Goal: Navigation & Orientation: Understand site structure

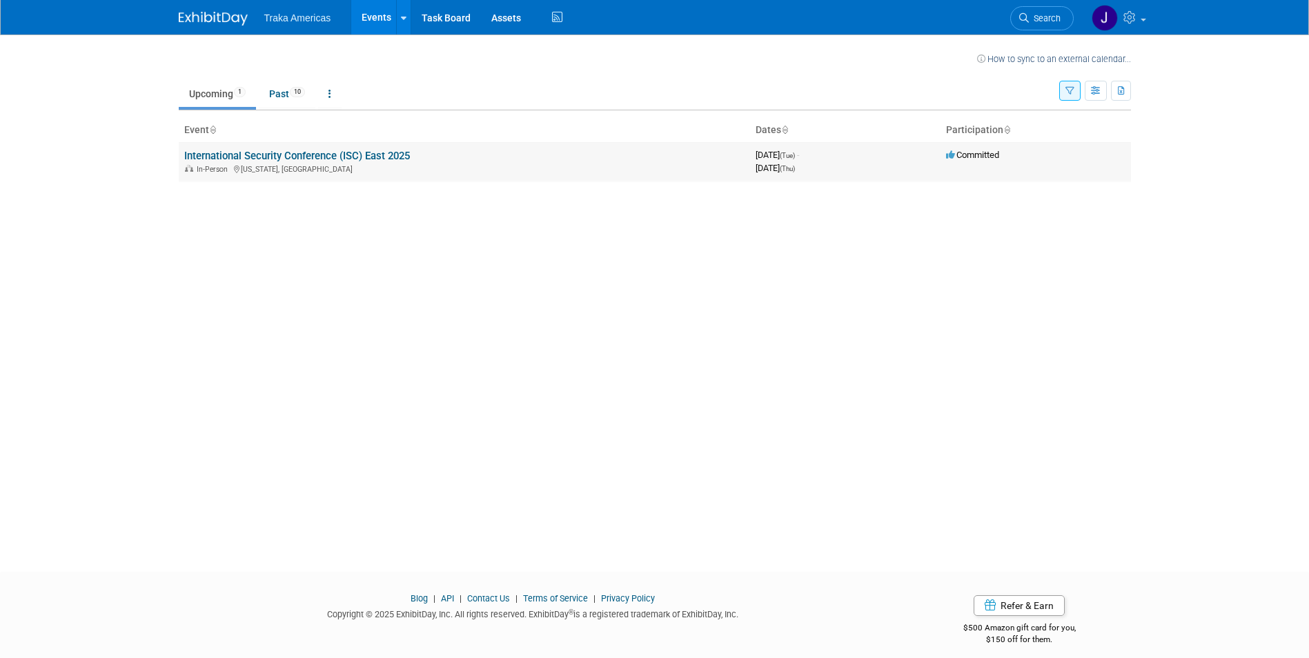
click at [254, 153] on link "International Security Conference (ISC) East 2025" at bounding box center [297, 156] width 226 height 12
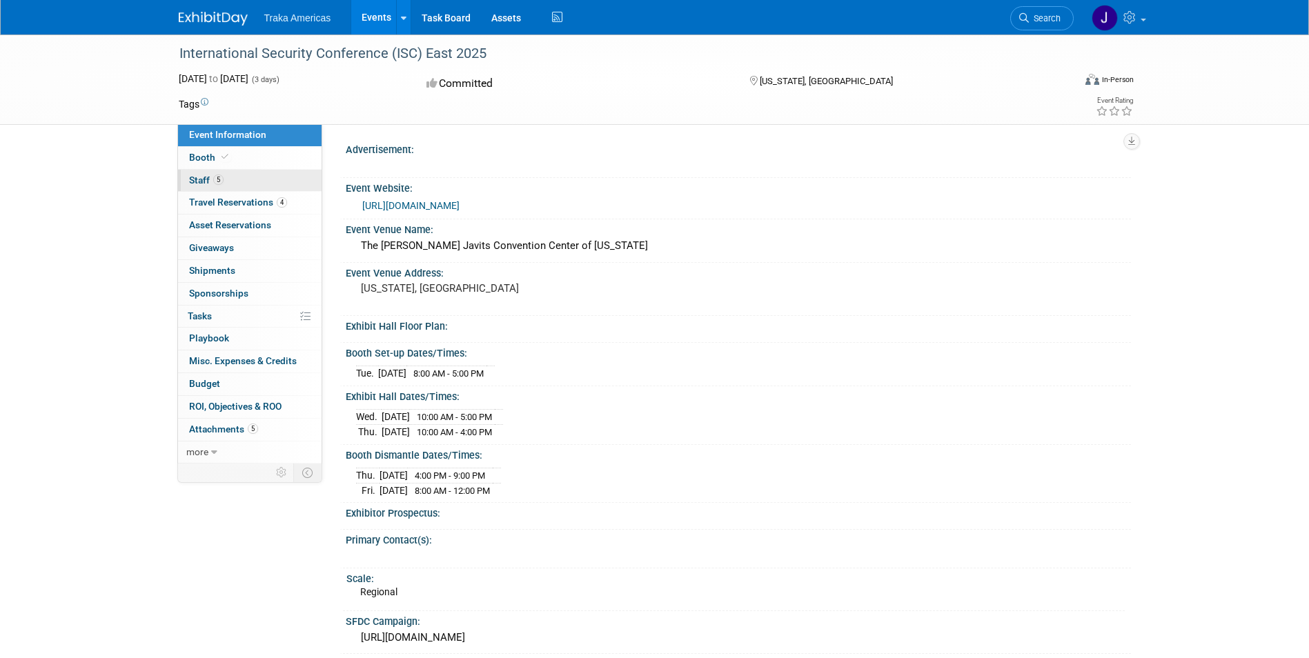
click at [198, 181] on span "Staff 5" at bounding box center [206, 180] width 35 height 11
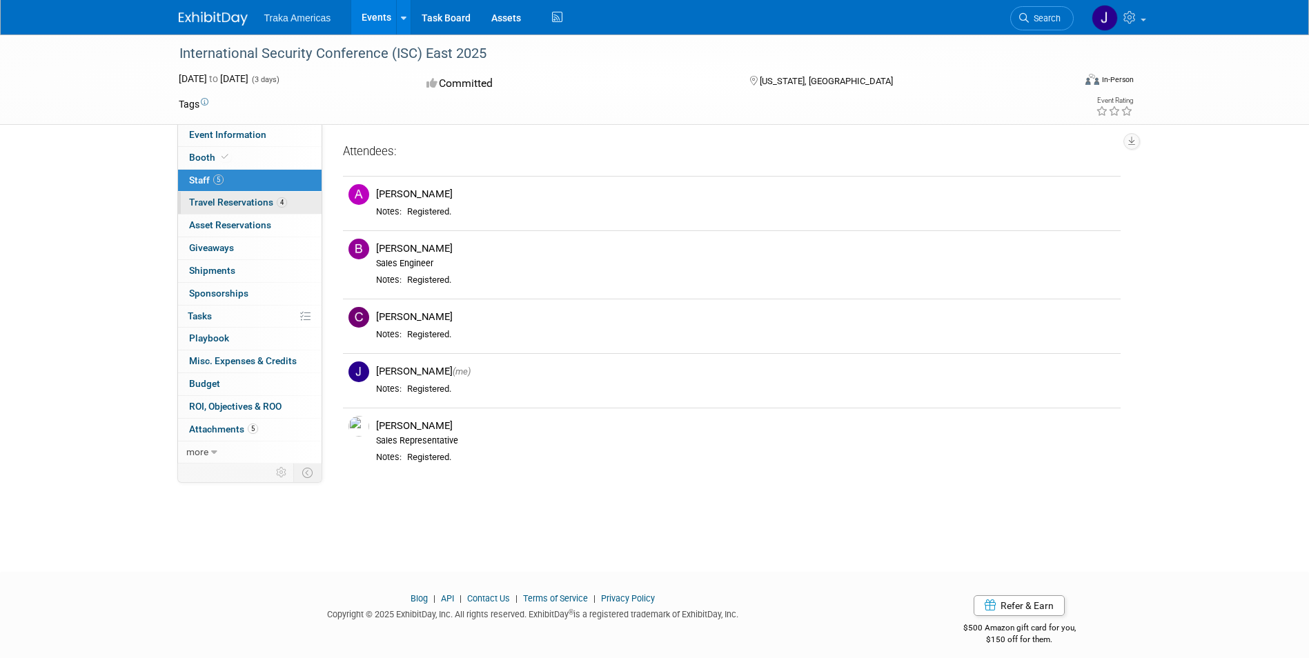
click at [208, 205] on span "Travel Reservations 4" at bounding box center [238, 202] width 98 height 11
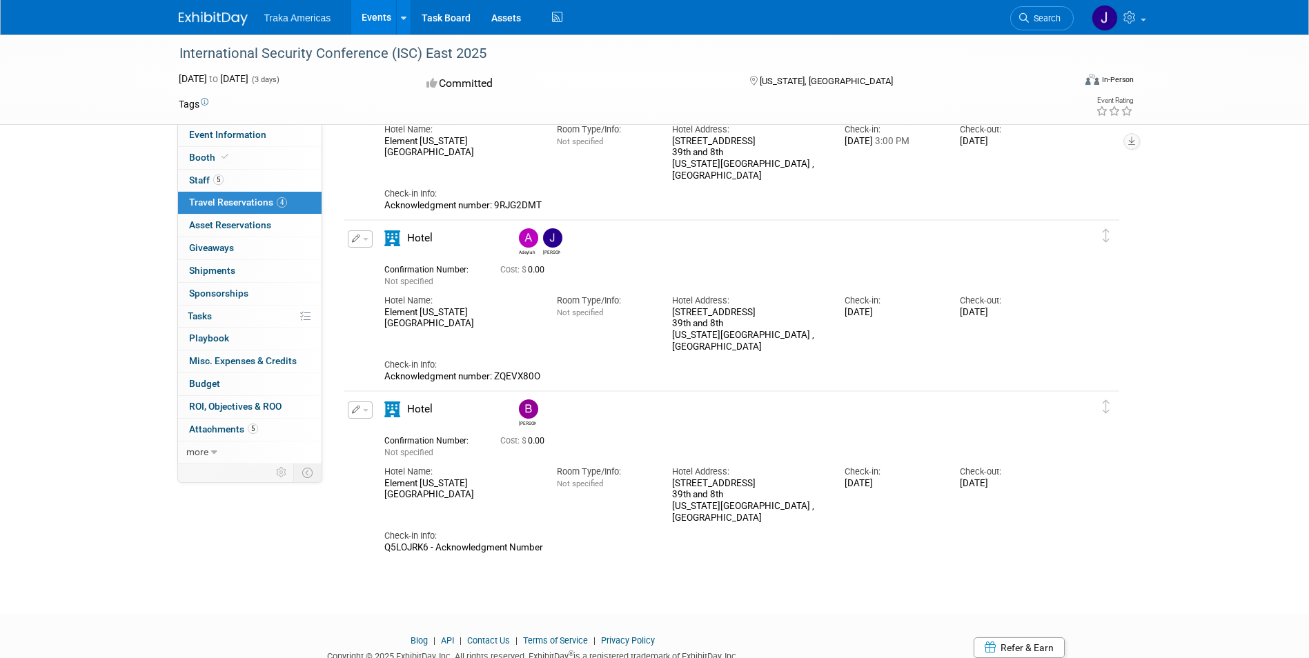
scroll to position [359, 0]
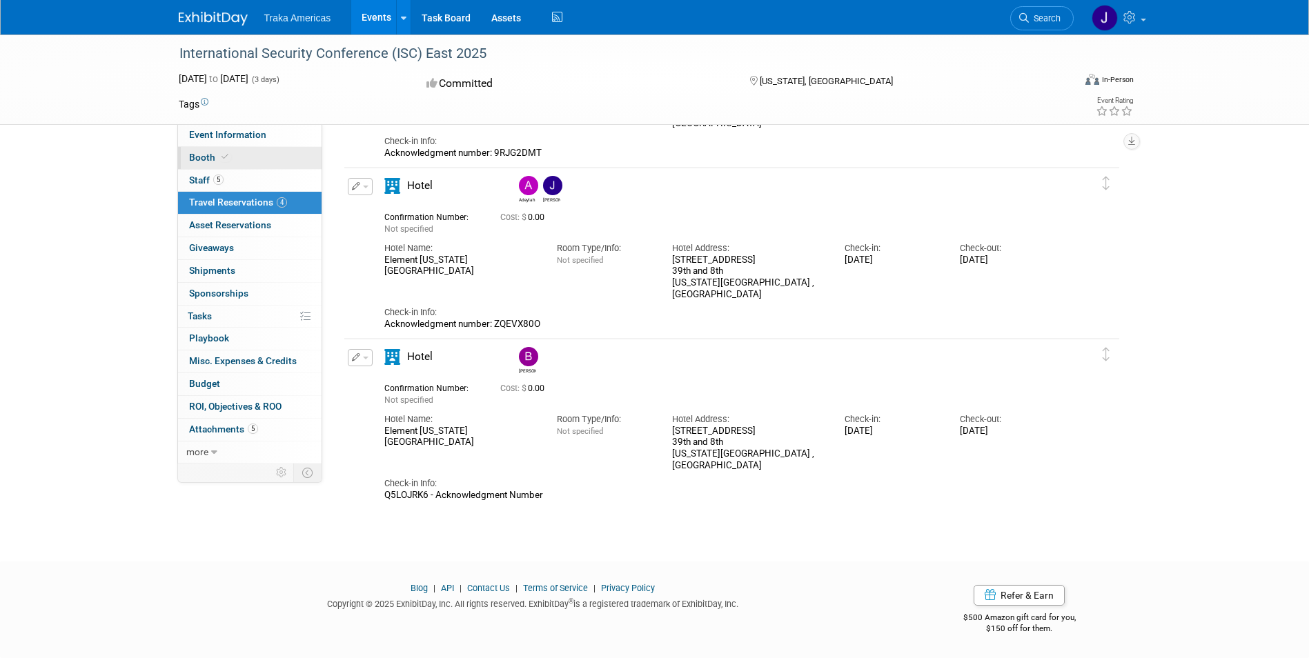
click at [201, 153] on span "Booth" at bounding box center [210, 157] width 42 height 11
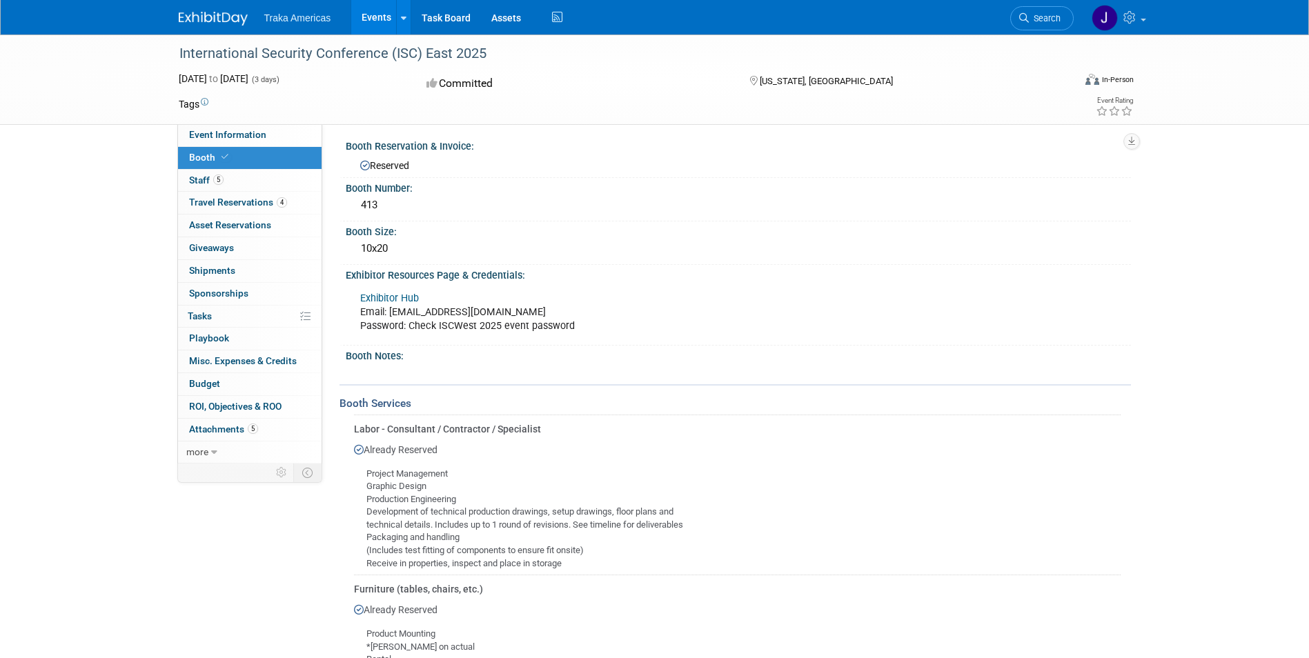
scroll to position [0, 0]
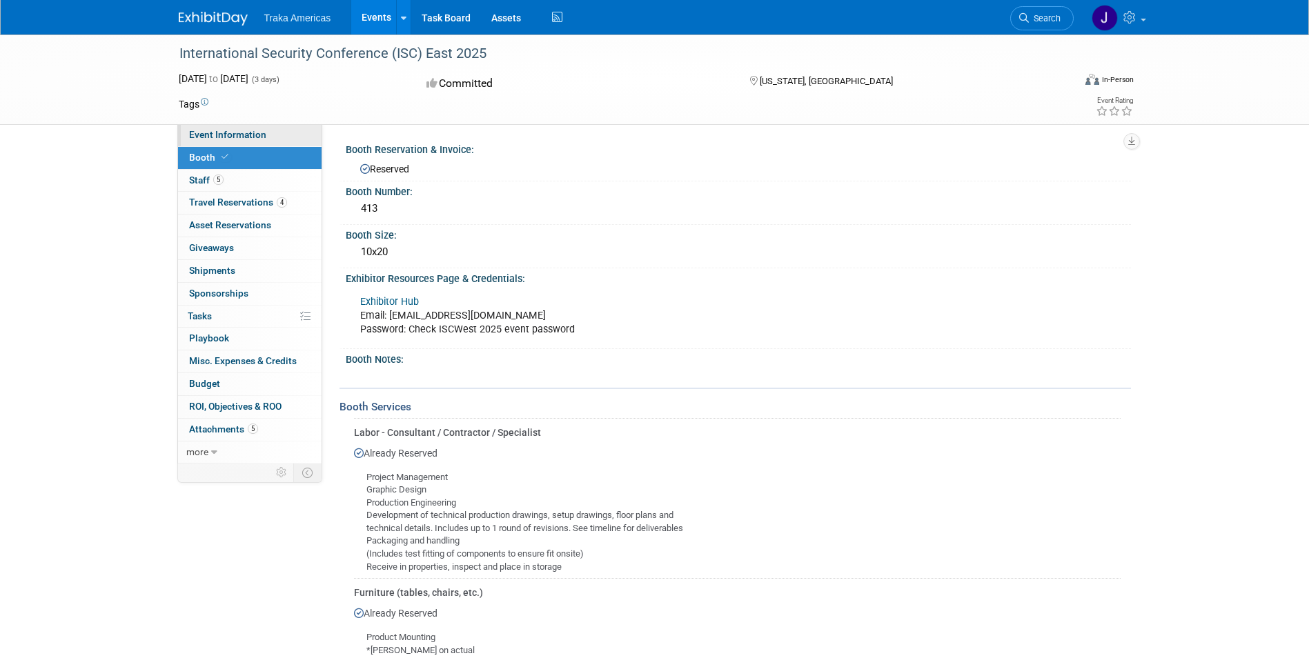
click at [219, 135] on span "Event Information" at bounding box center [227, 134] width 77 height 11
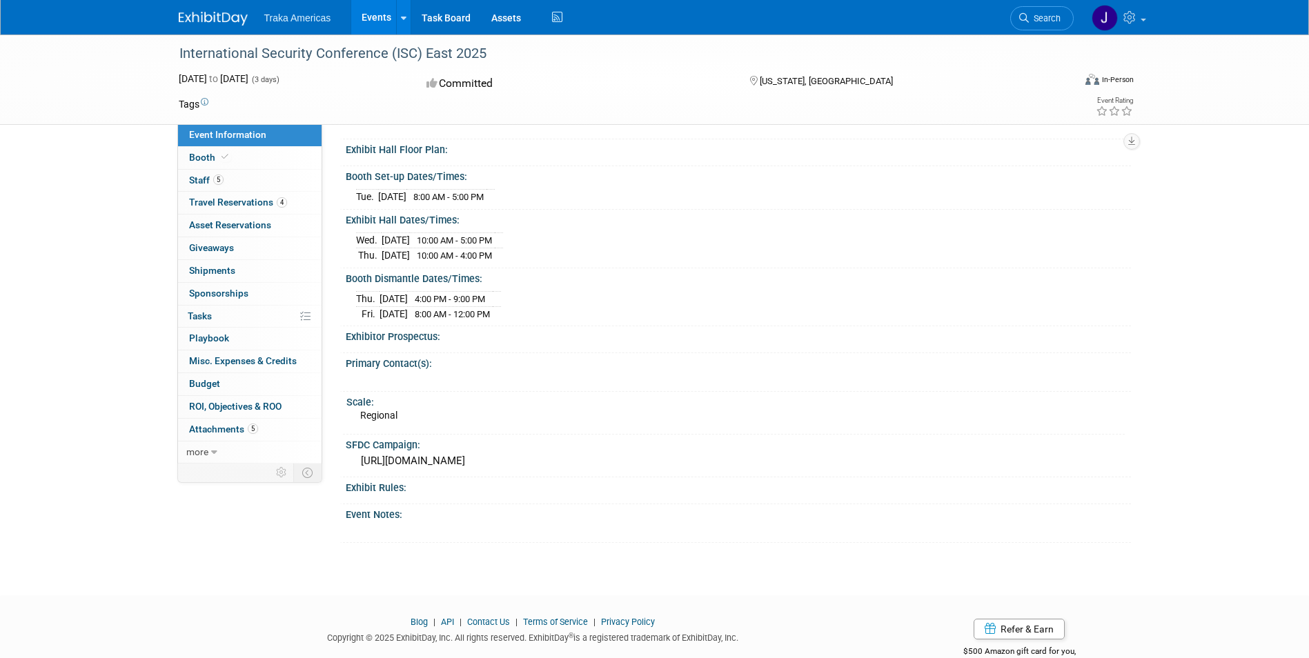
scroll to position [209, 0]
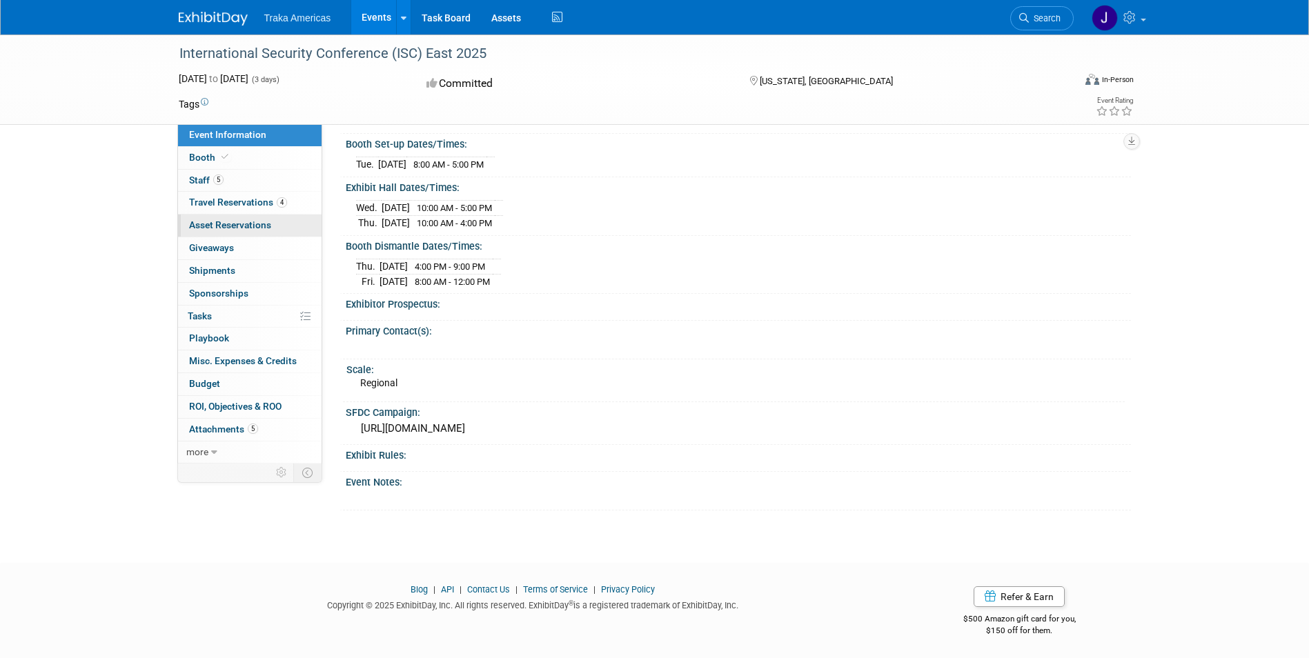
click at [215, 217] on link "0 Asset Reservations 0" at bounding box center [250, 226] width 144 height 22
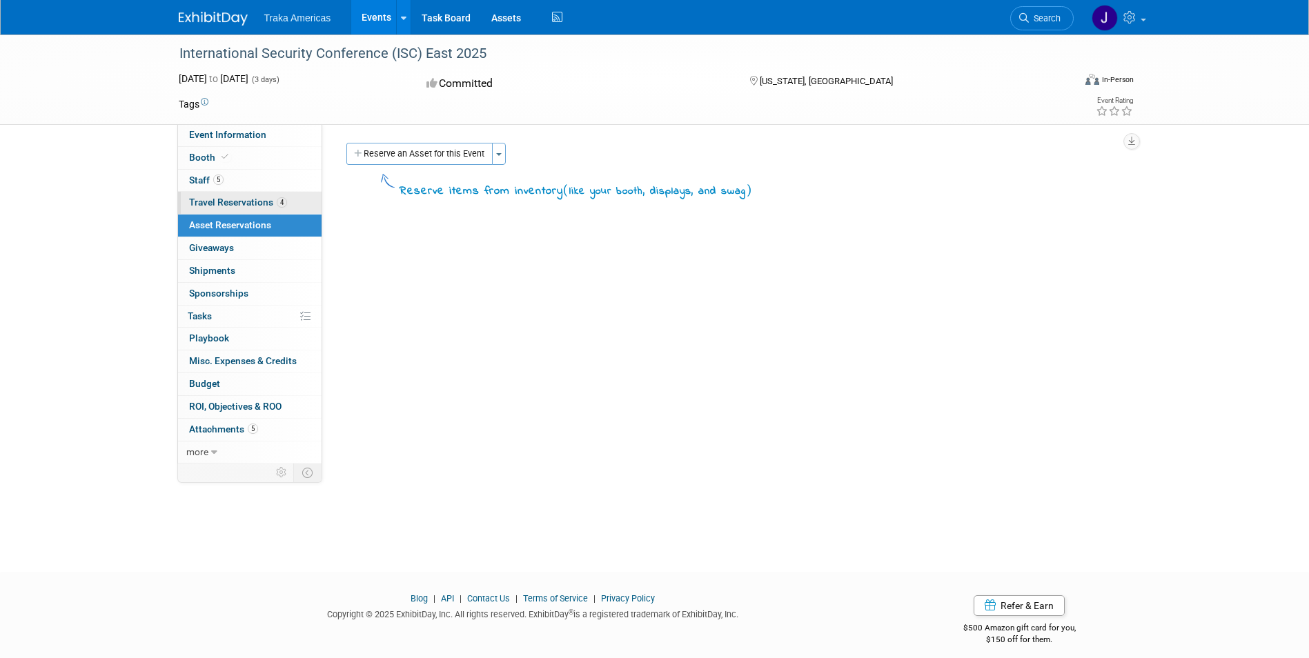
click at [222, 204] on span "Travel Reservations 4" at bounding box center [238, 202] width 98 height 11
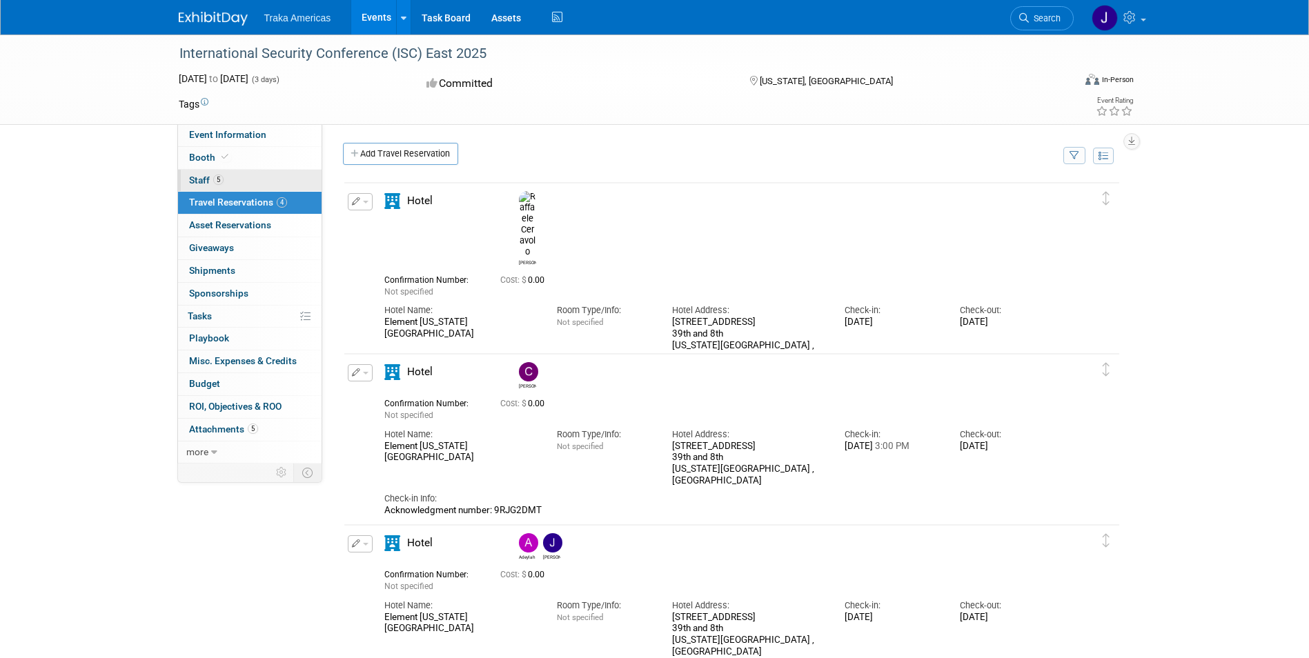
click at [199, 183] on span "Staff 5" at bounding box center [206, 180] width 35 height 11
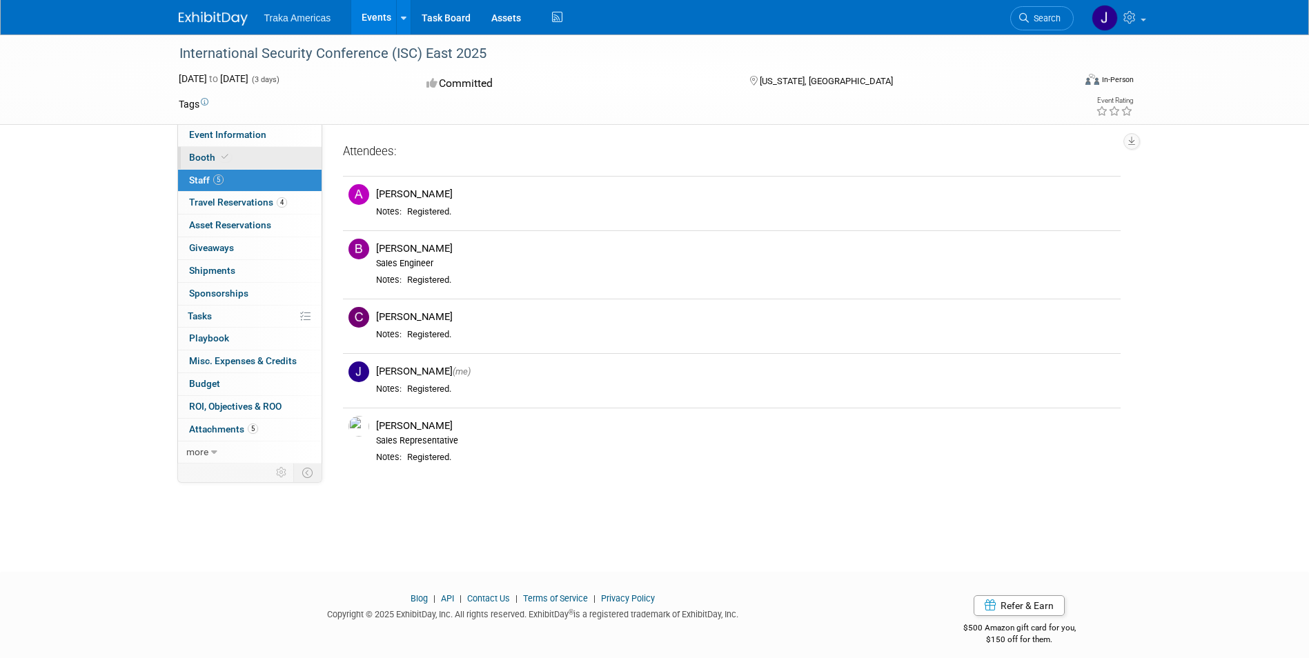
click at [201, 154] on span "Booth" at bounding box center [210, 157] width 42 height 11
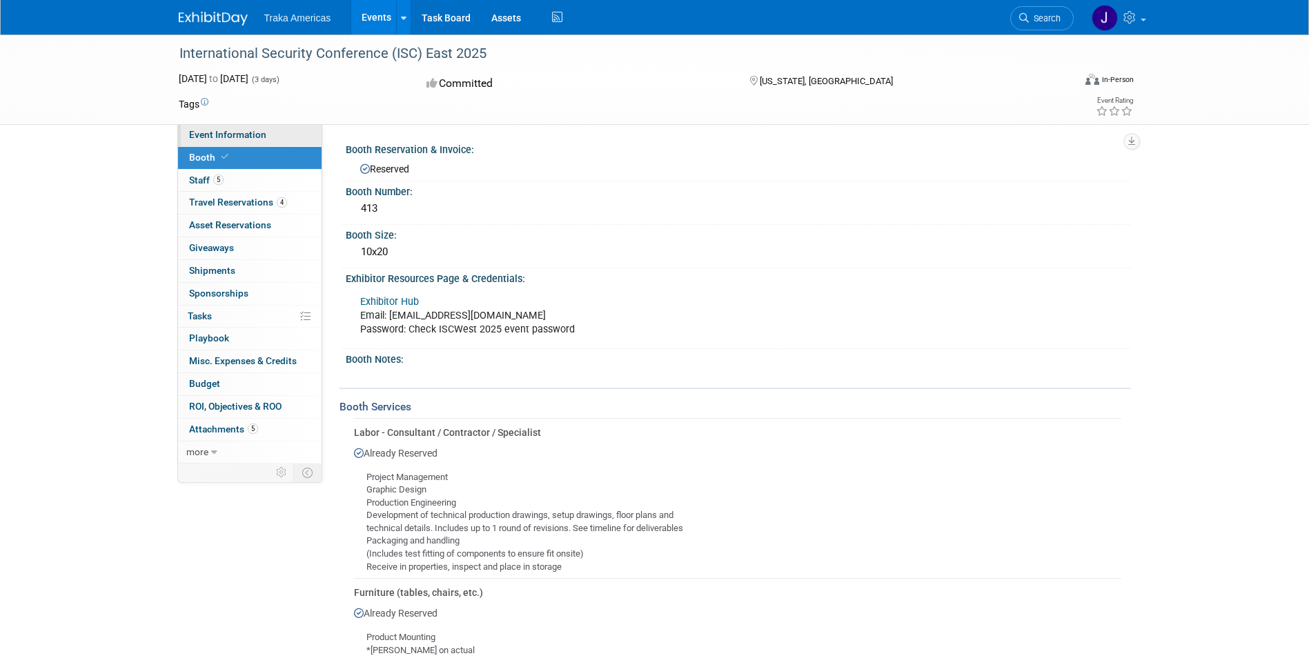
click at [204, 135] on span "Event Information" at bounding box center [227, 134] width 77 height 11
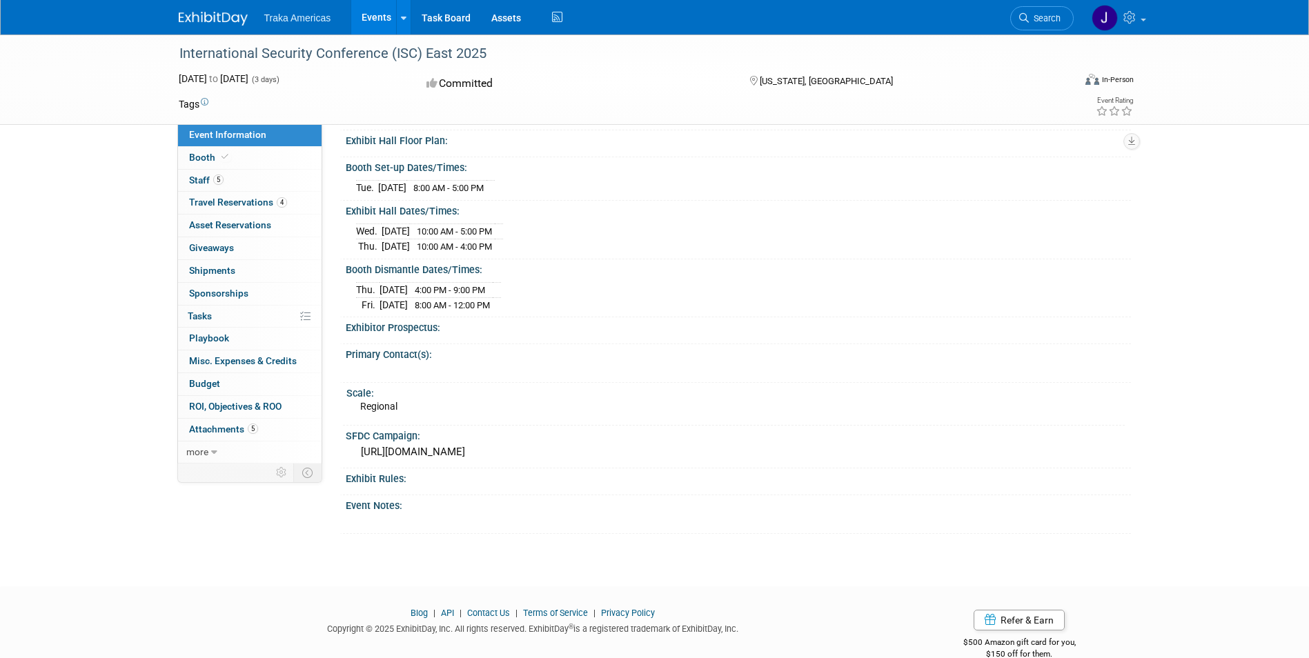
scroll to position [209, 0]
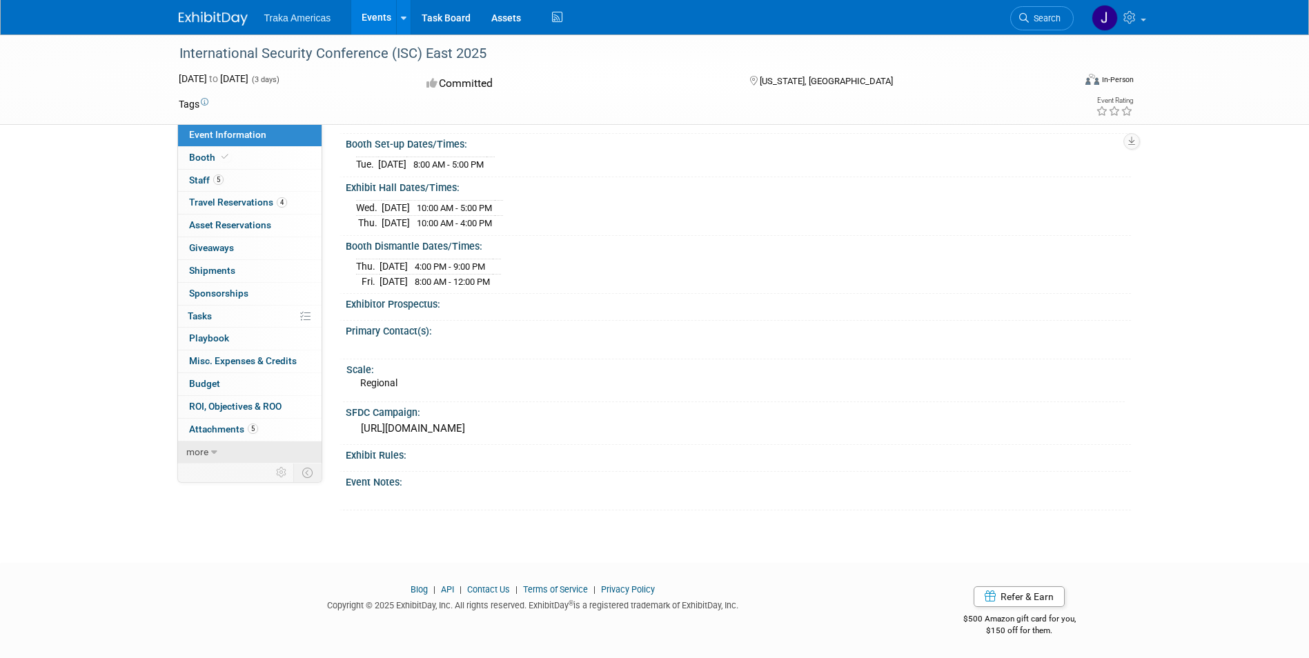
click at [202, 448] on span "more" at bounding box center [197, 451] width 22 height 11
click at [208, 471] on span "Event Binder (.pdf export)" at bounding box center [244, 474] width 110 height 11
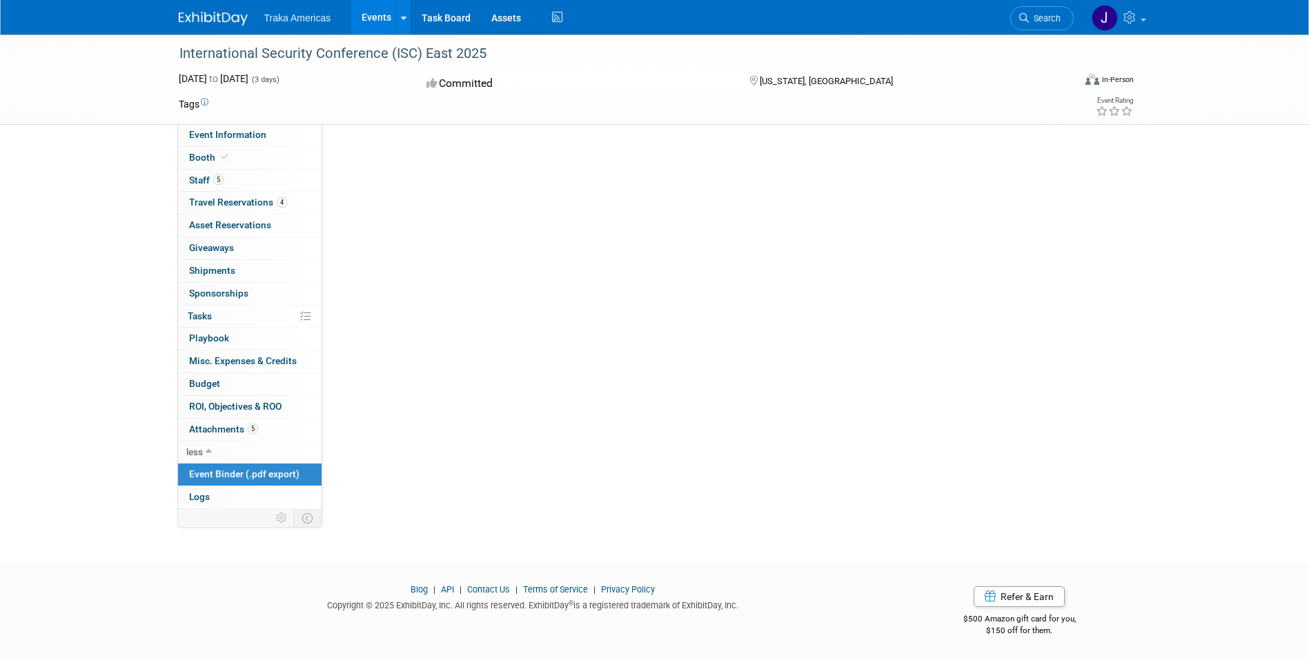
scroll to position [0, 0]
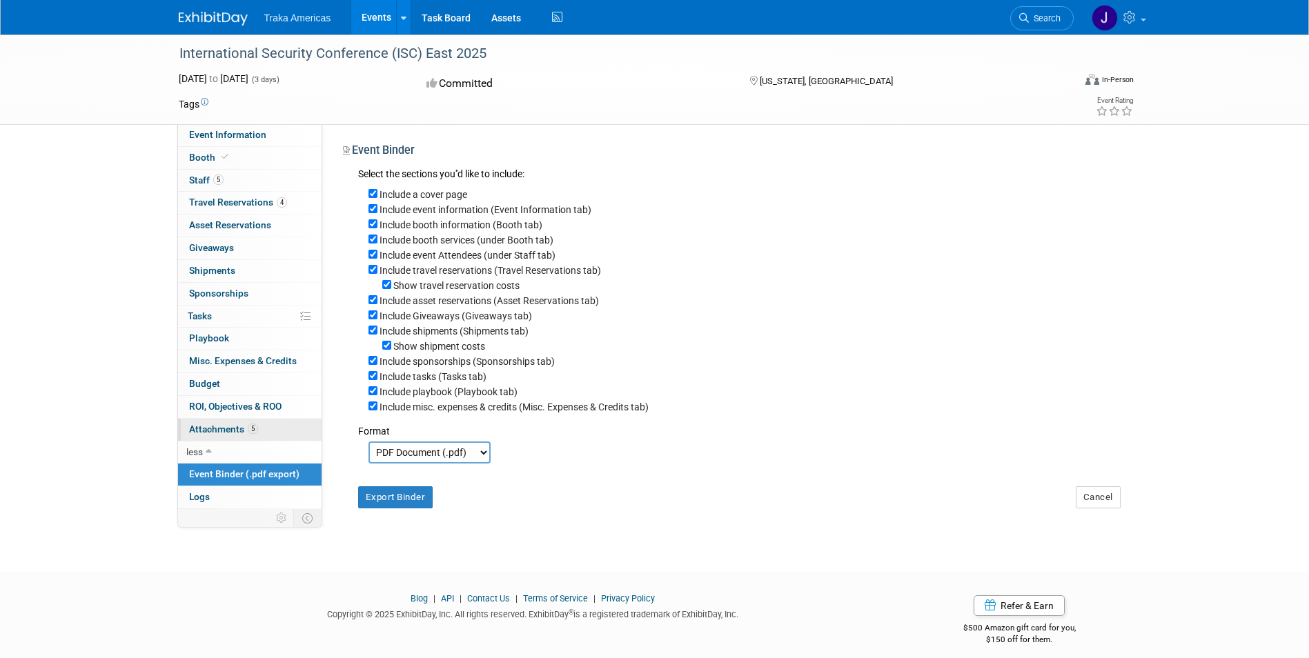
click at [220, 433] on span "Attachments 5" at bounding box center [223, 429] width 69 height 11
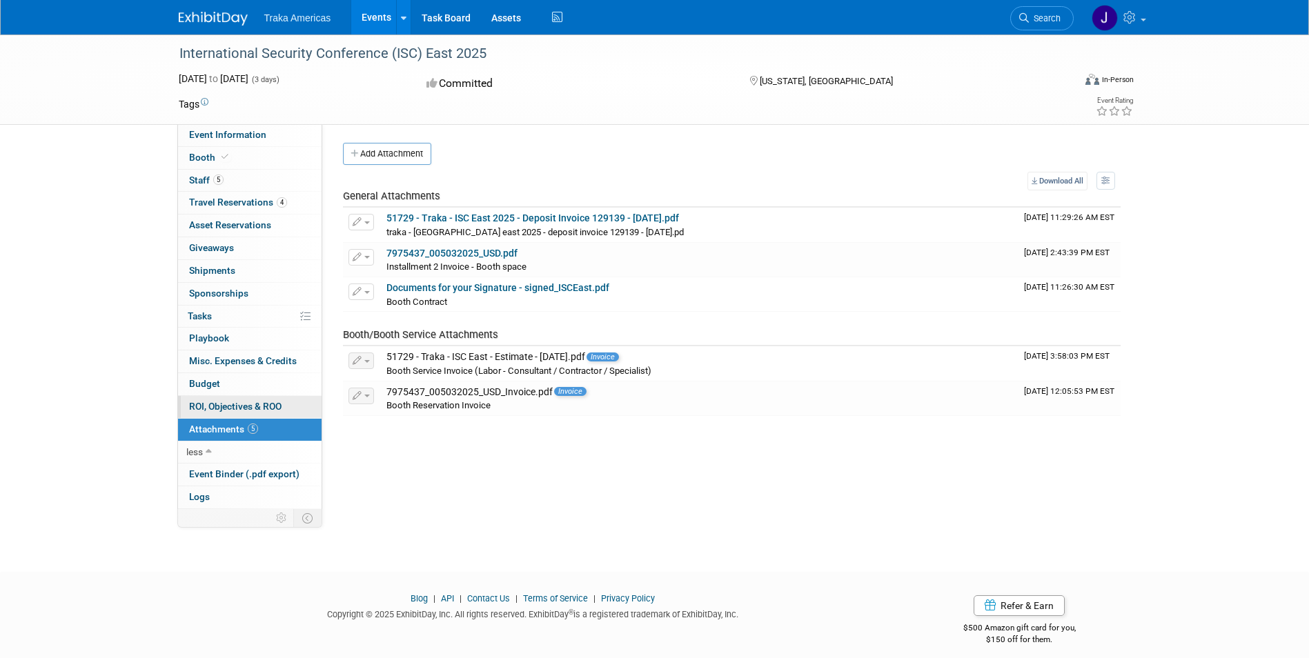
click at [214, 404] on span "ROI, Objectives & ROO 0" at bounding box center [235, 406] width 92 height 11
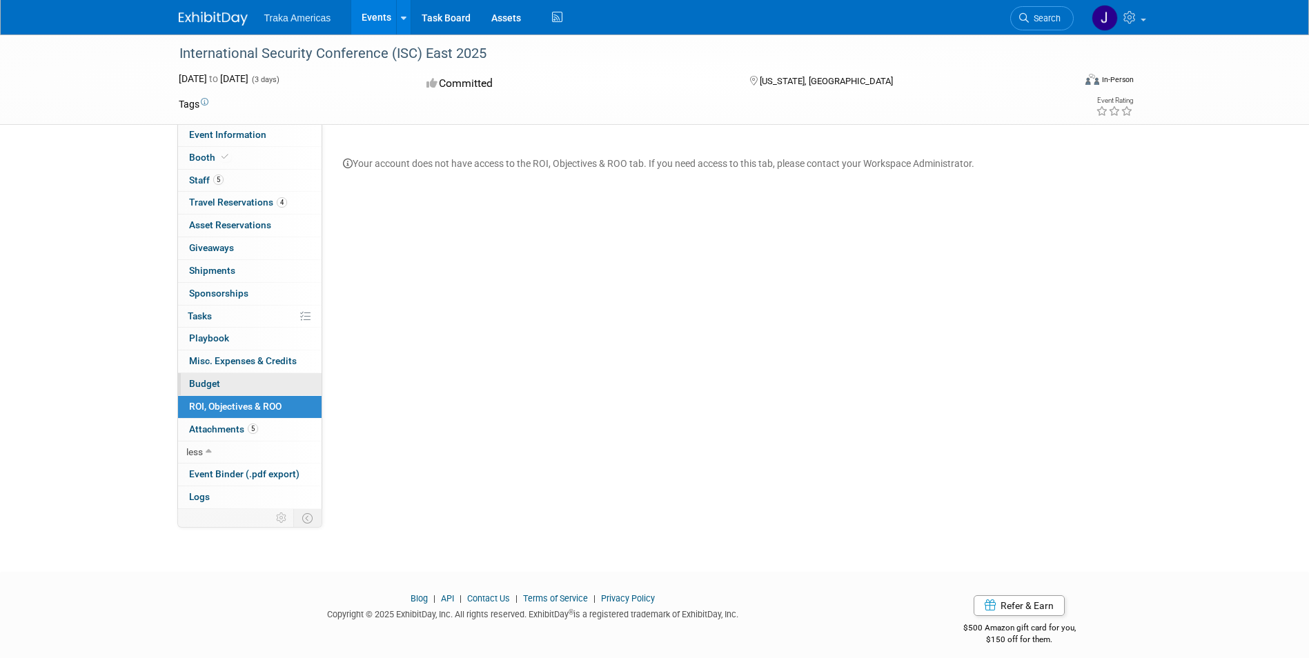
click at [204, 383] on span "Budget" at bounding box center [204, 383] width 31 height 11
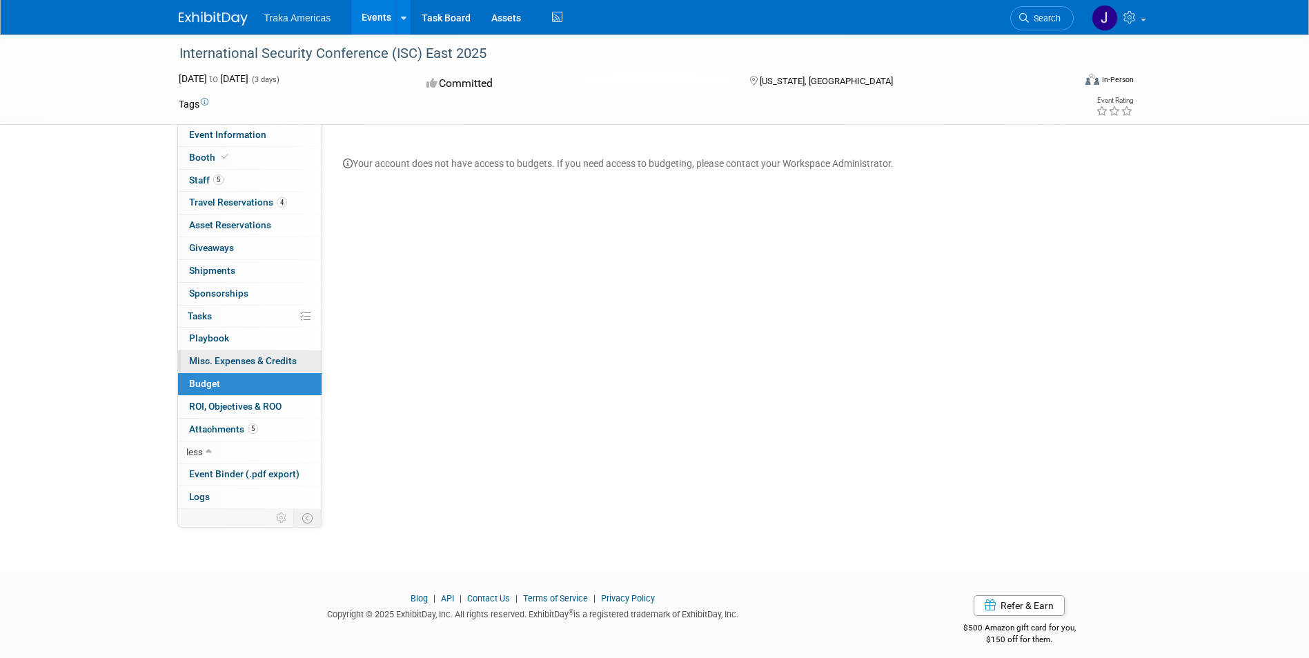
click at [249, 360] on span "Misc. Expenses & Credits 0" at bounding box center [243, 360] width 108 height 11
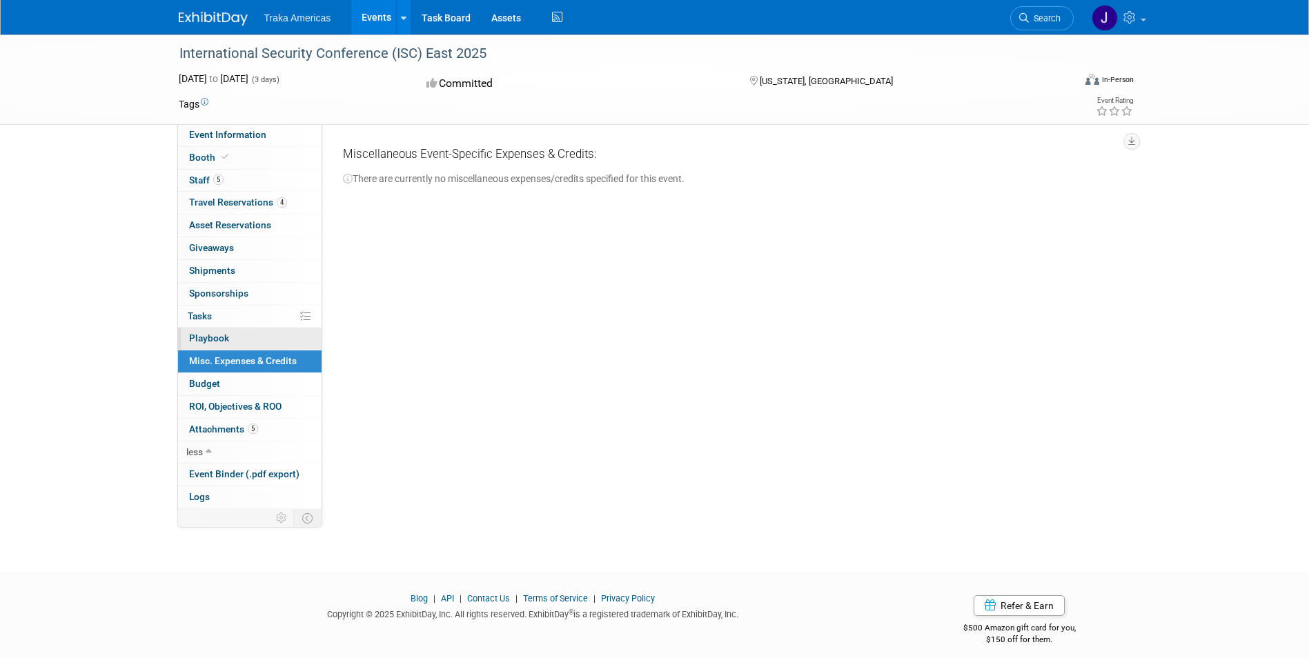
click at [233, 341] on link "0 Playbook 0" at bounding box center [250, 339] width 144 height 22
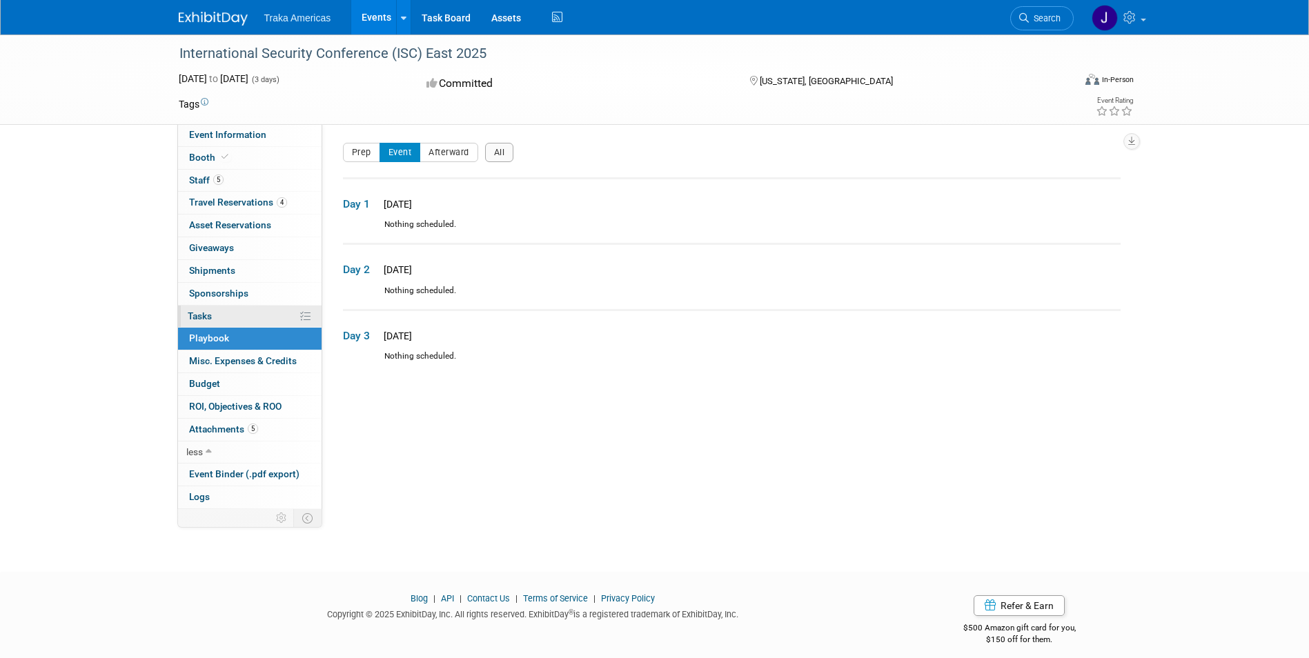
click at [226, 315] on link "0% Tasks 0%" at bounding box center [250, 317] width 144 height 22
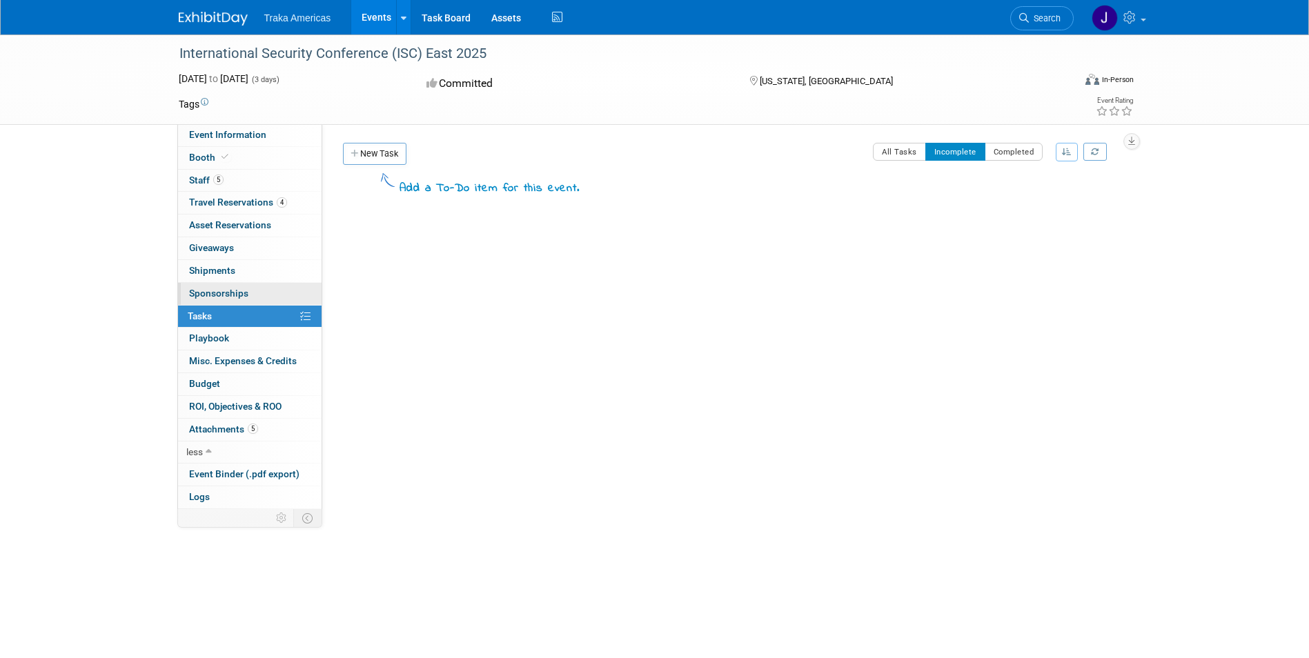
click at [215, 294] on span "Sponsorships 0" at bounding box center [218, 293] width 59 height 11
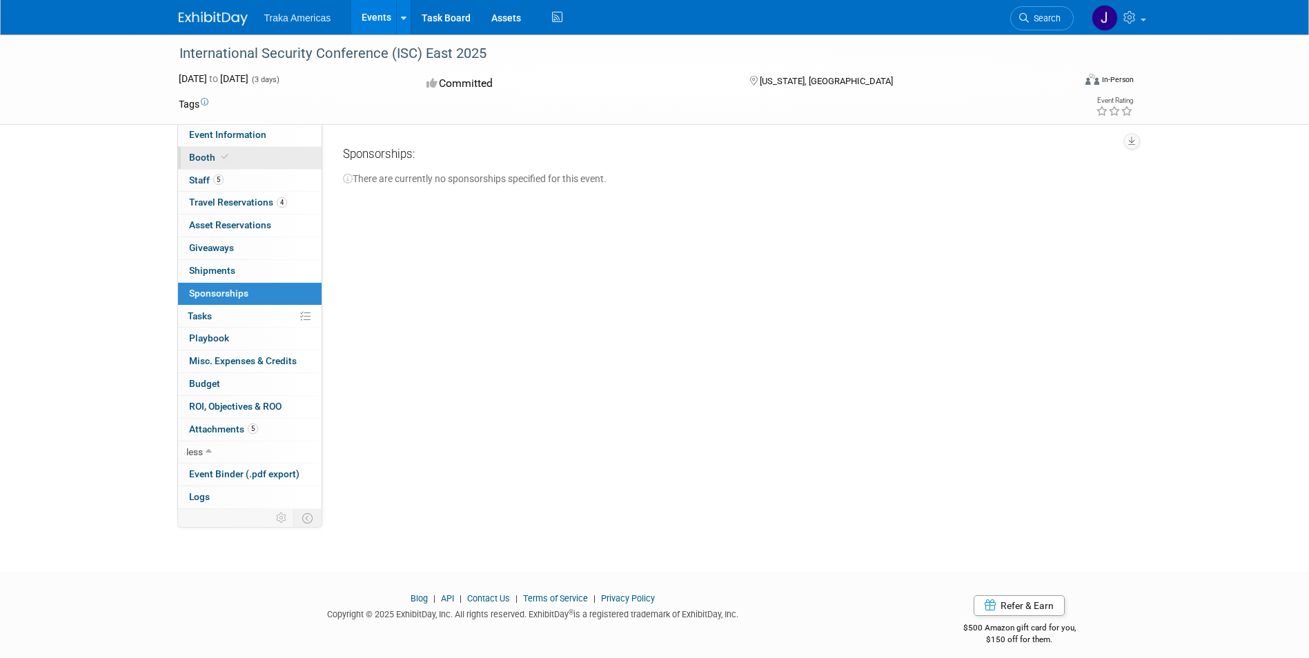
click at [199, 157] on span "Booth" at bounding box center [210, 157] width 42 height 11
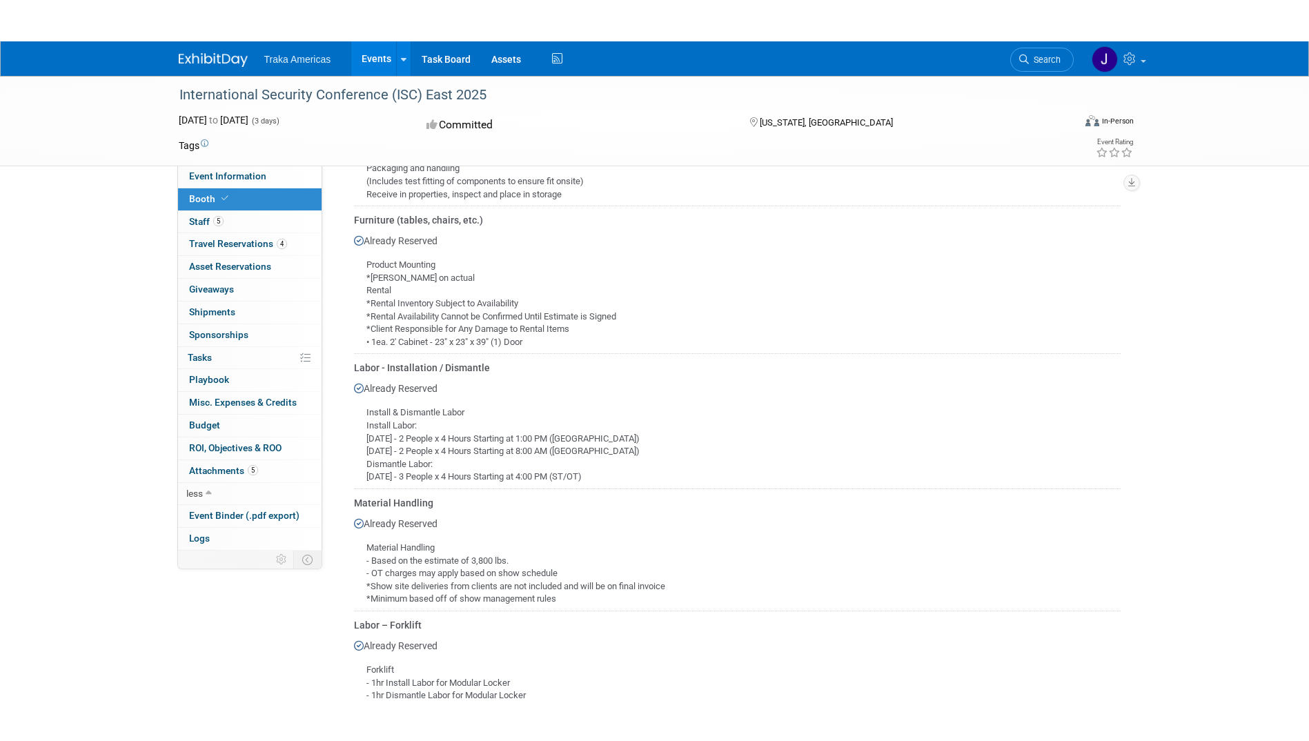
scroll to position [483, 0]
